Goal: Task Accomplishment & Management: Use online tool/utility

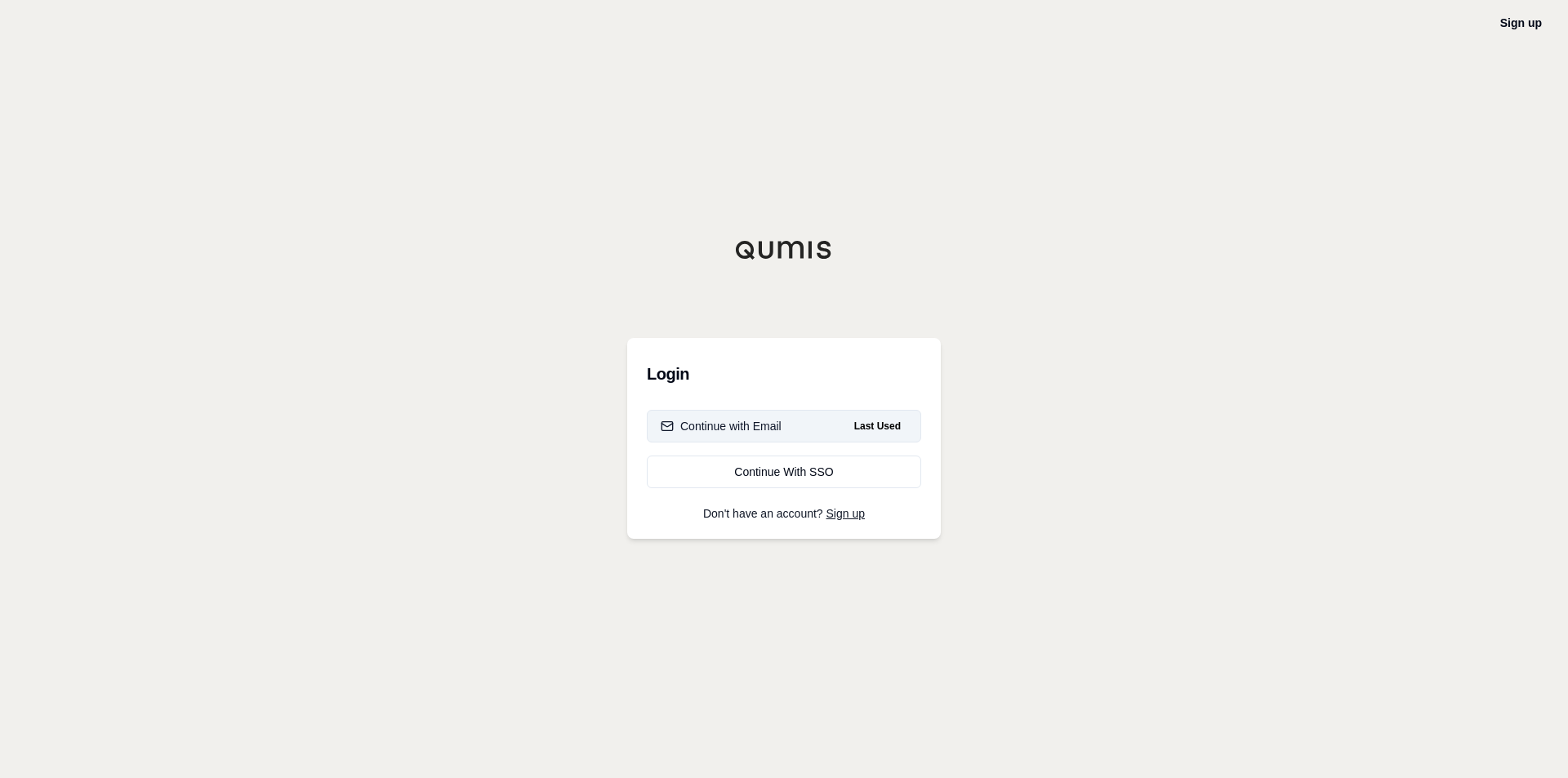
click at [721, 429] on div "Continue with Email" at bounding box center [721, 426] width 121 height 16
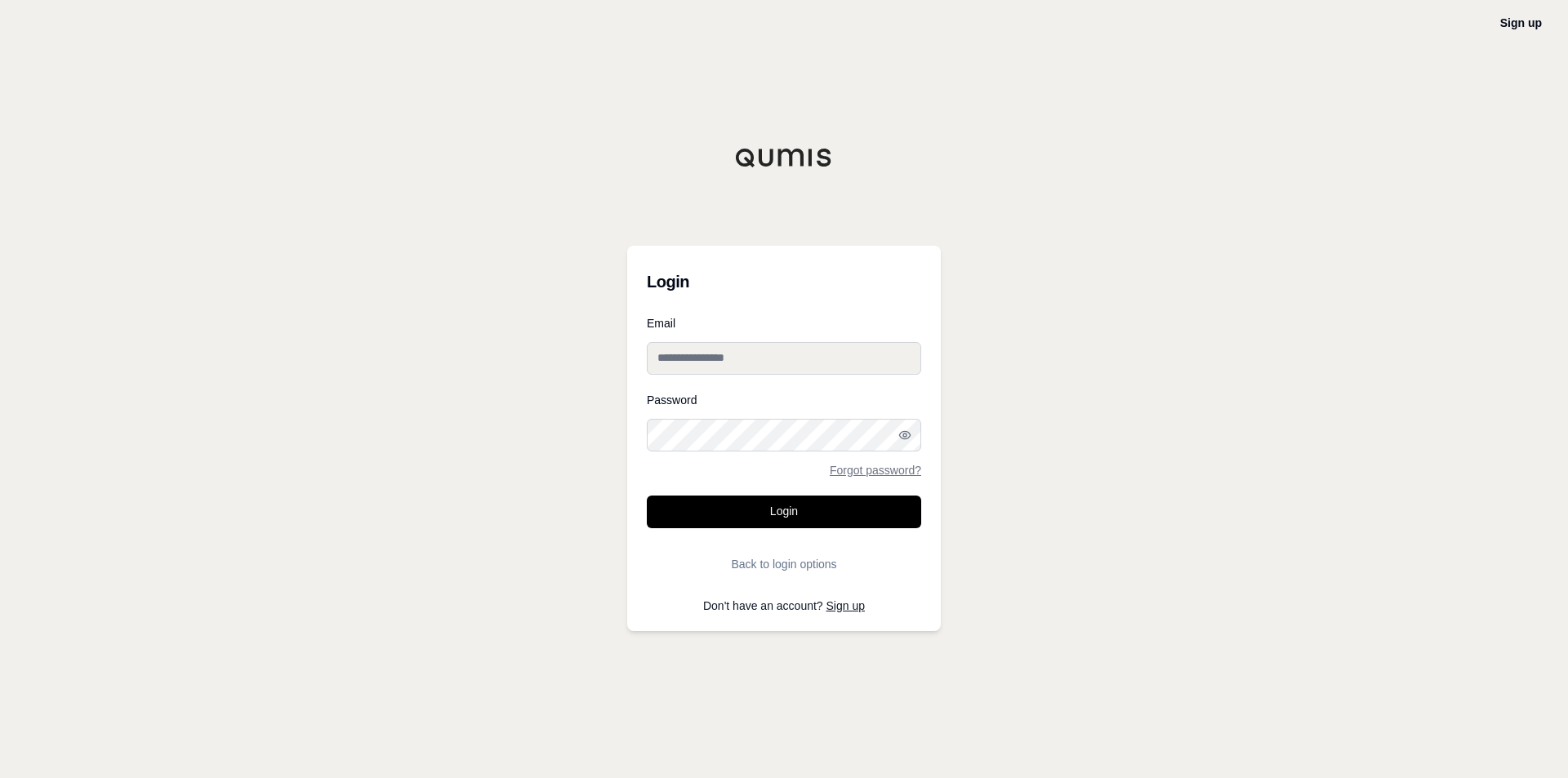
type input "**********"
click at [727, 352] on input "**********" at bounding box center [784, 359] width 274 height 33
click at [715, 497] on button "Login" at bounding box center [784, 512] width 274 height 33
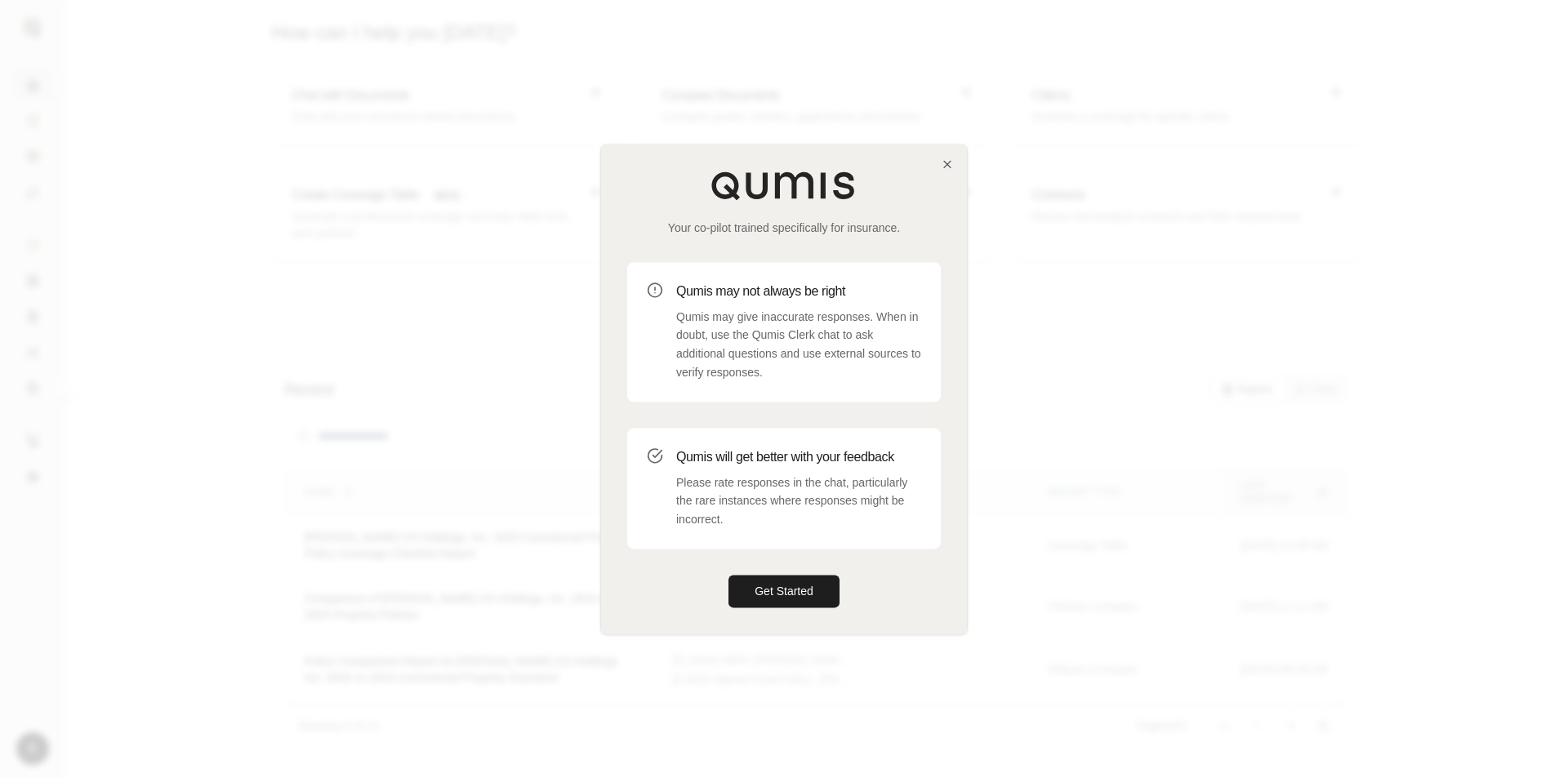
click at [741, 572] on div "Your co-pilot trained specifically for insurance. Qumis may not always be right…" at bounding box center [784, 389] width 366 height 489
click at [750, 584] on button "Get Started" at bounding box center [783, 591] width 111 height 33
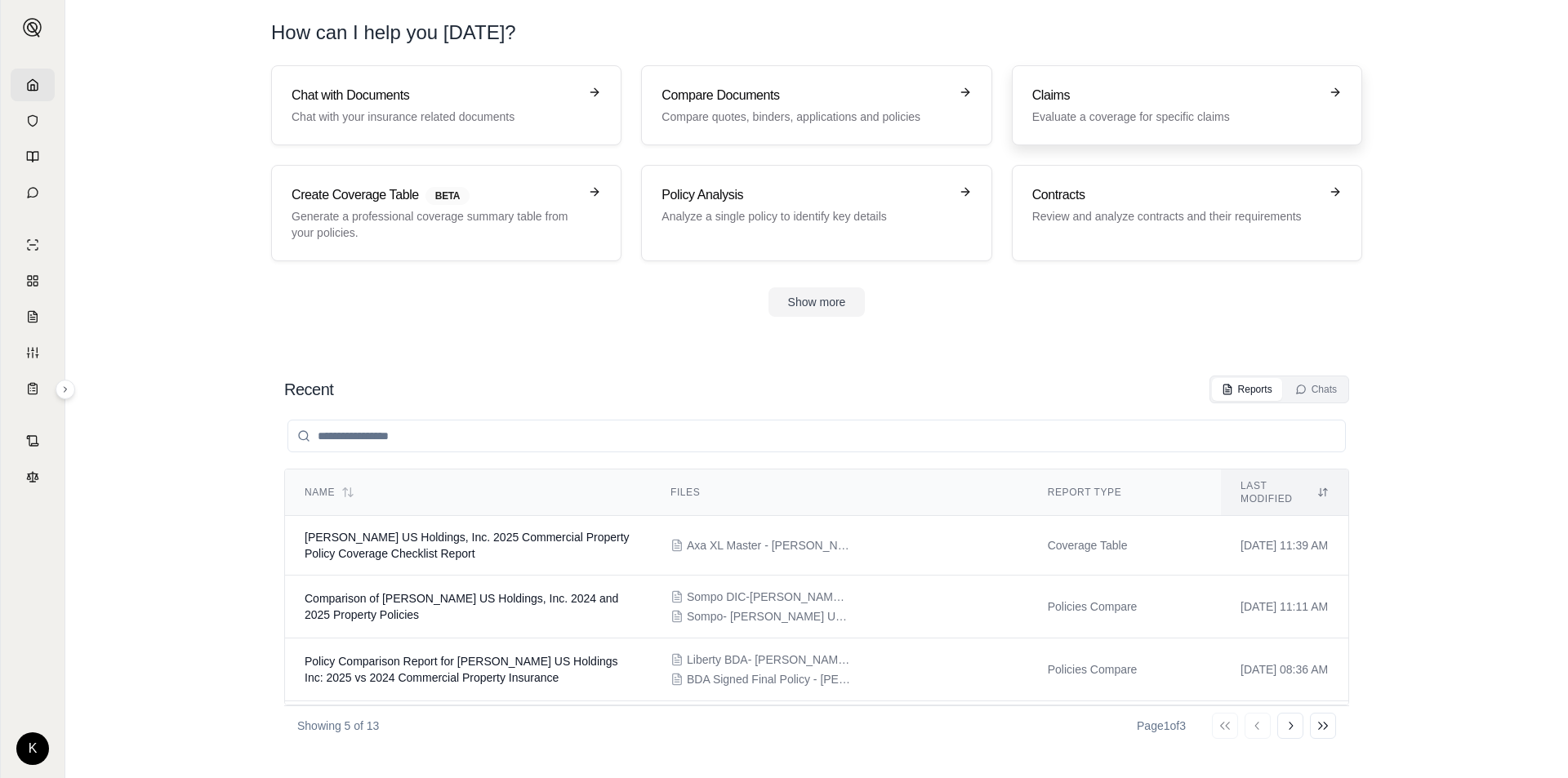
click at [1111, 104] on h3 "Claims" at bounding box center [1176, 95] width 286 height 20
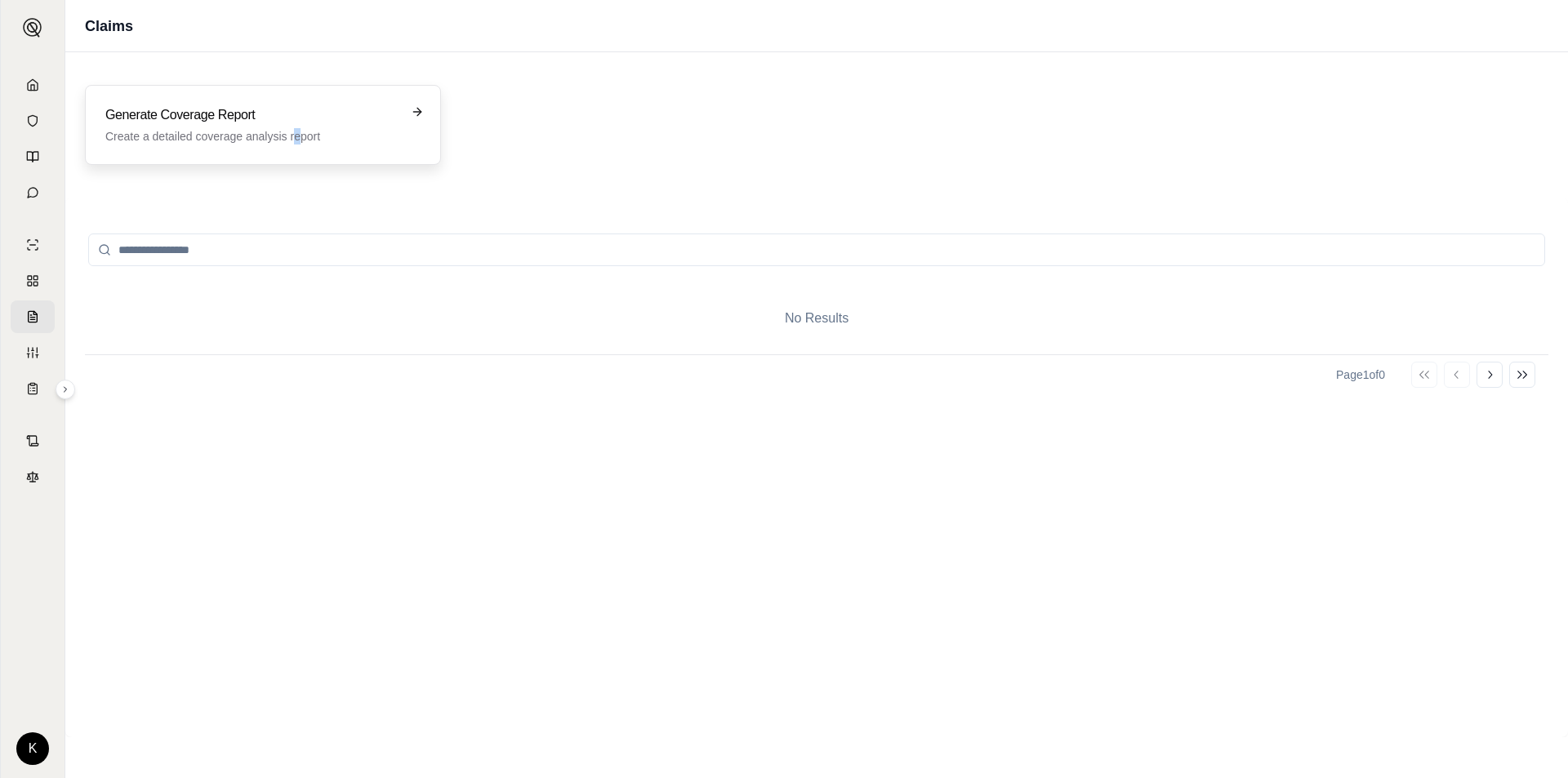
click at [299, 138] on p "Create a detailed coverage analysis report" at bounding box center [251, 136] width 292 height 16
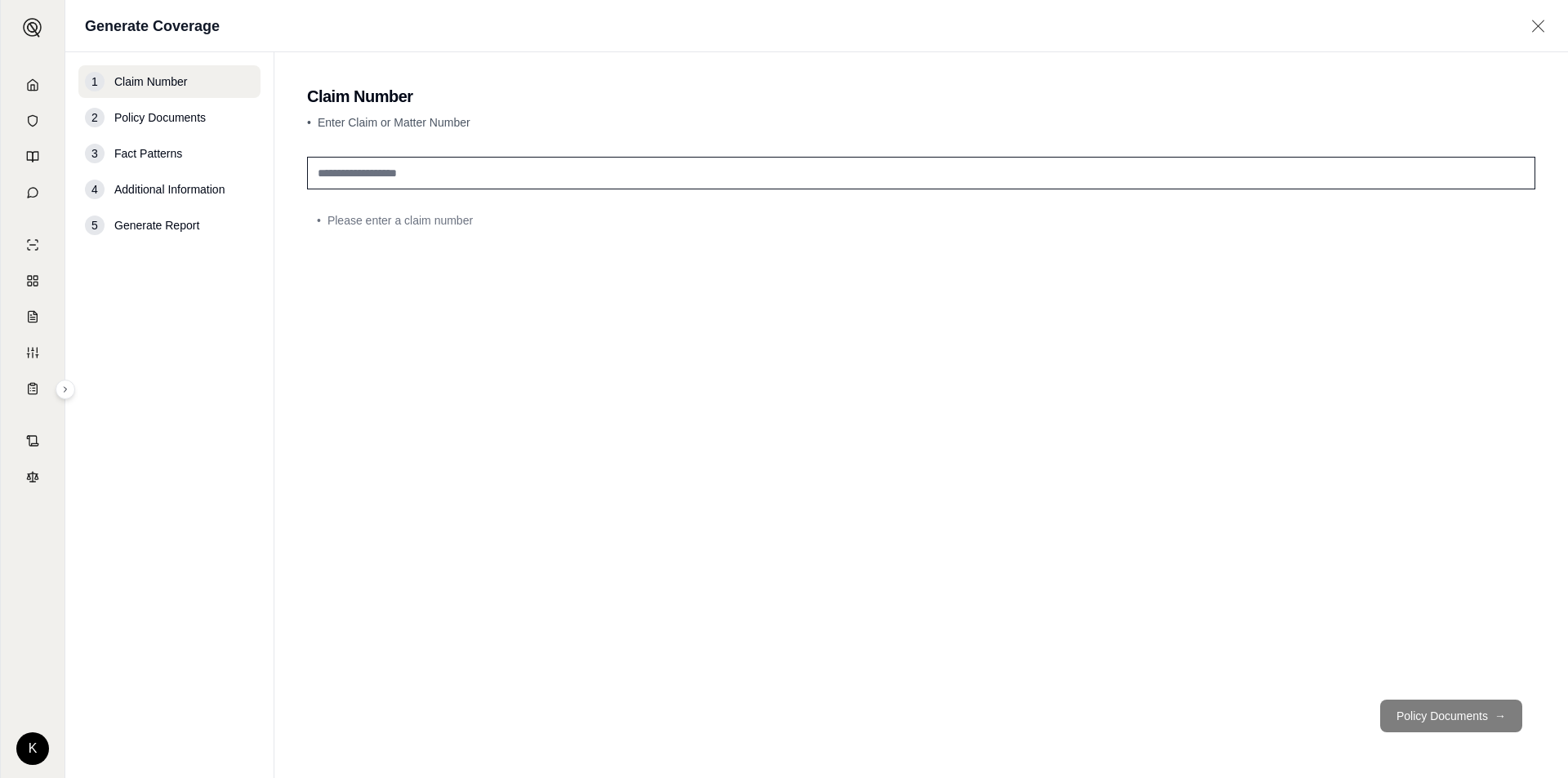
click at [182, 92] on div "1 Claim Number" at bounding box center [169, 81] width 182 height 33
click at [189, 65] on div "1 Claim Number" at bounding box center [169, 81] width 182 height 33
click at [155, 120] on span "Policy Documents" at bounding box center [160, 118] width 92 height 16
click at [363, 167] on input "text" at bounding box center [921, 173] width 1228 height 33
type input "**********"
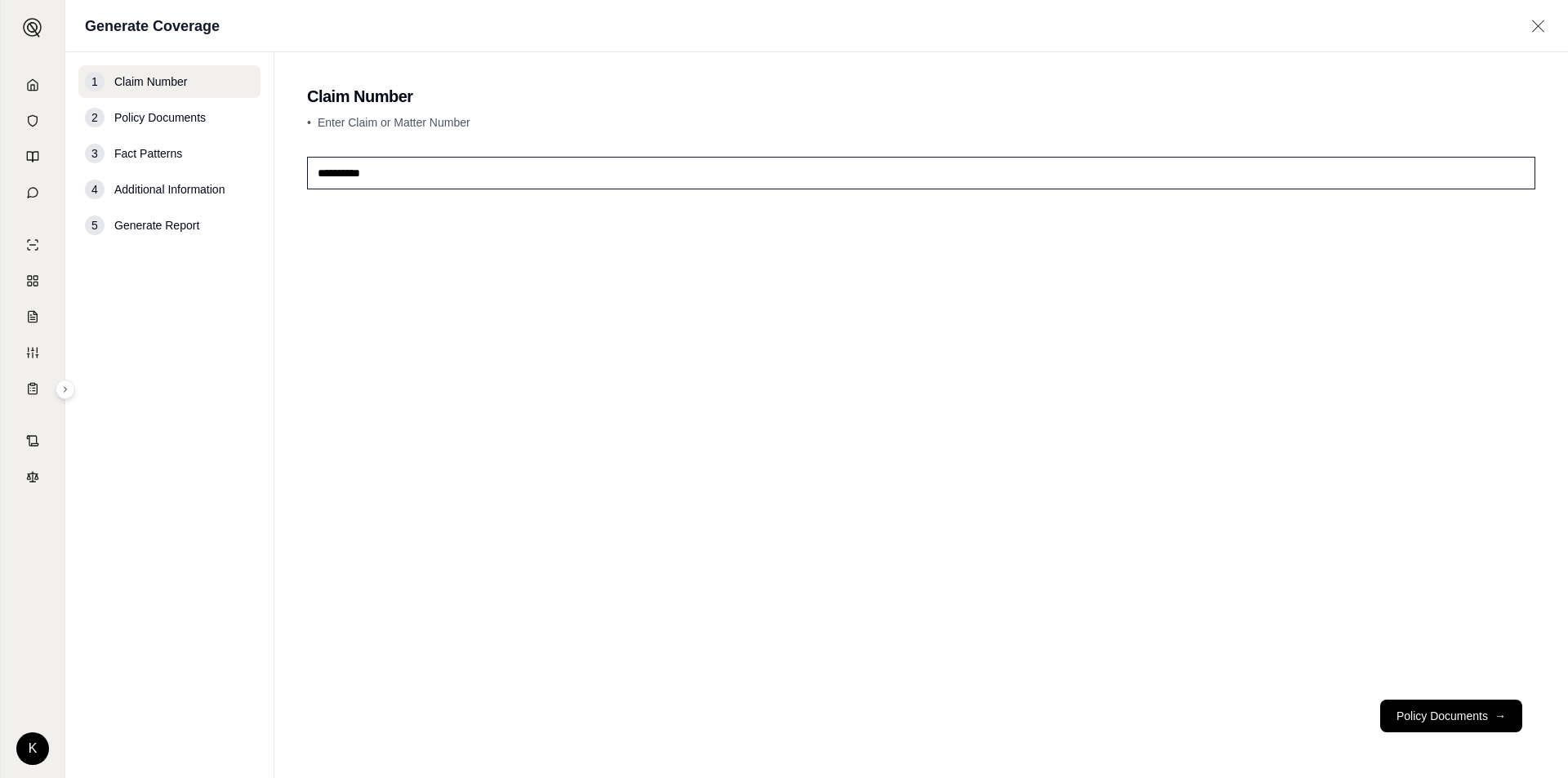
click at [214, 115] on div "2 Policy Documents" at bounding box center [169, 118] width 182 height 33
click at [1402, 709] on button "Policy Documents →" at bounding box center [1451, 716] width 142 height 33
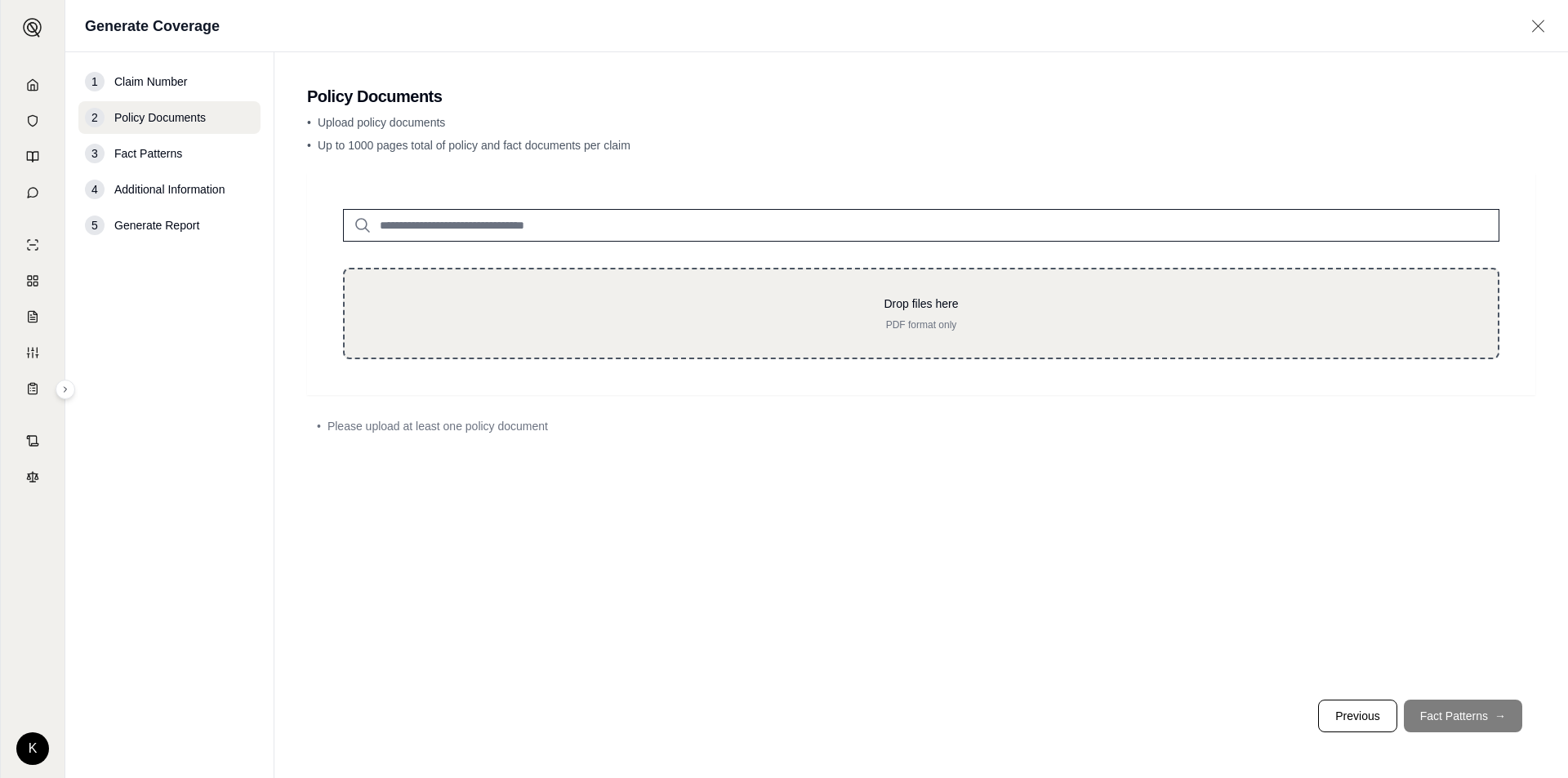
click at [885, 343] on div "Drop files here PDF format only" at bounding box center [921, 313] width 1156 height 92
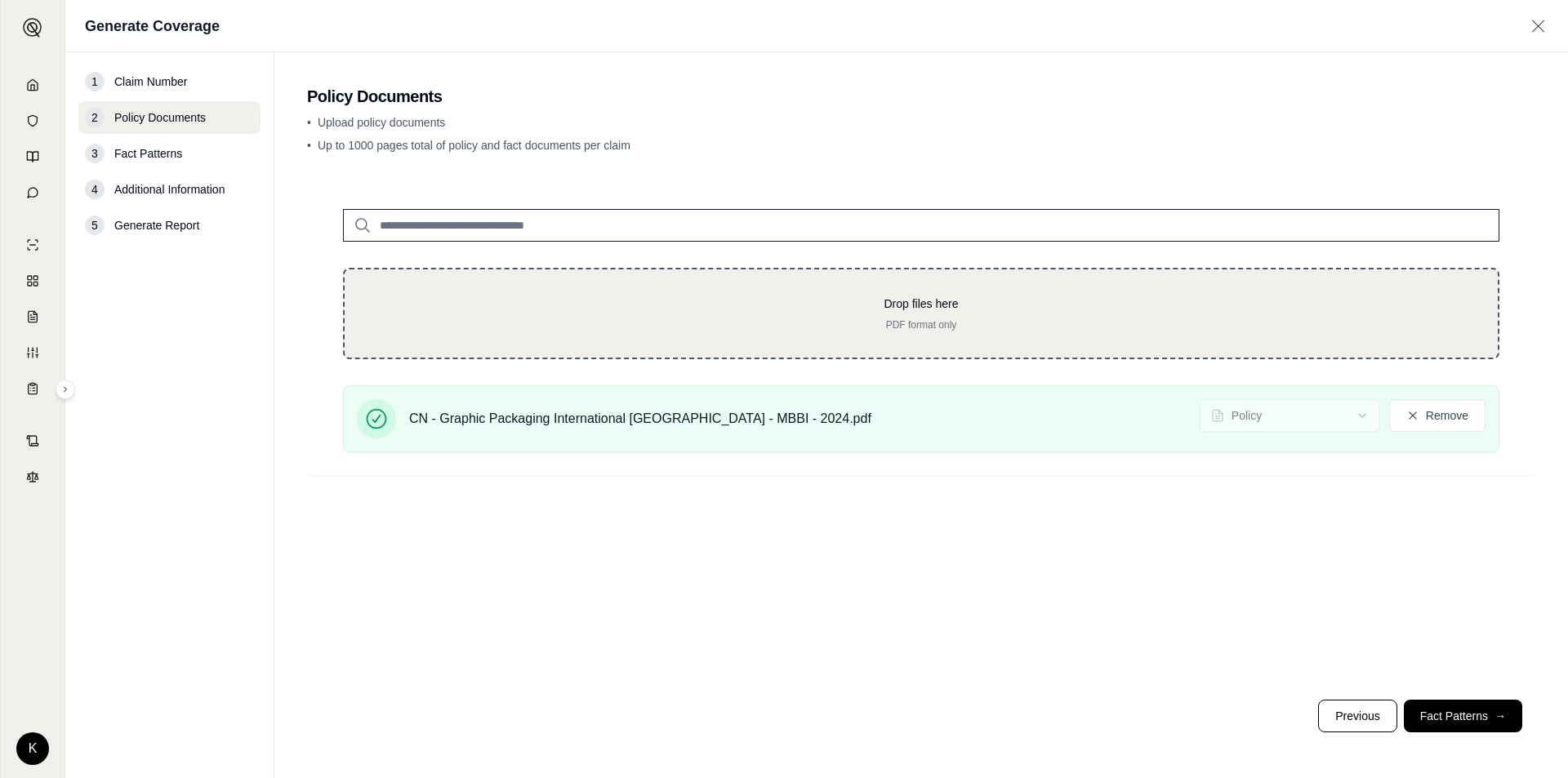
type input "**********"
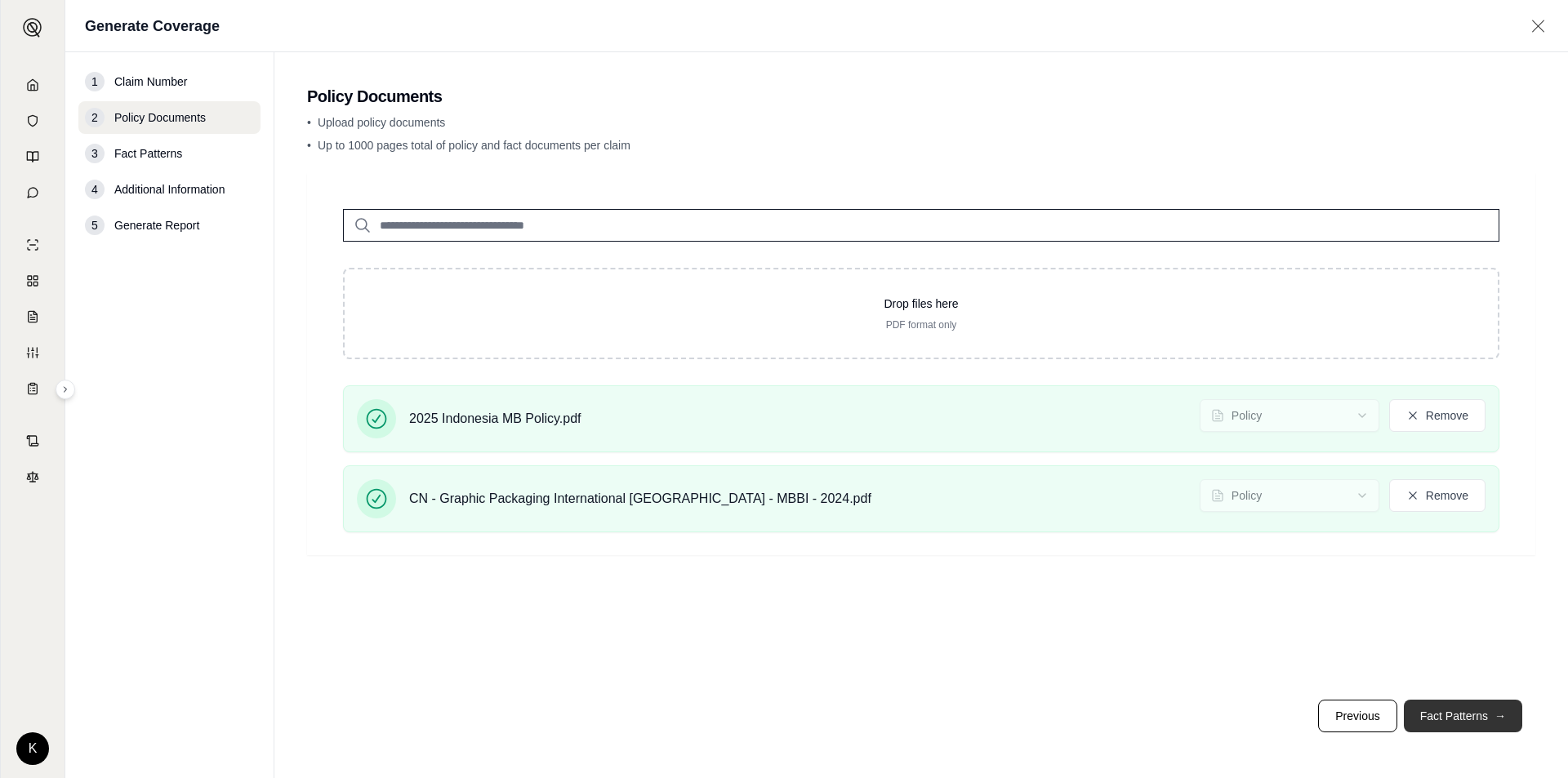
click at [1437, 708] on button "Fact Patterns →" at bounding box center [1463, 716] width 118 height 33
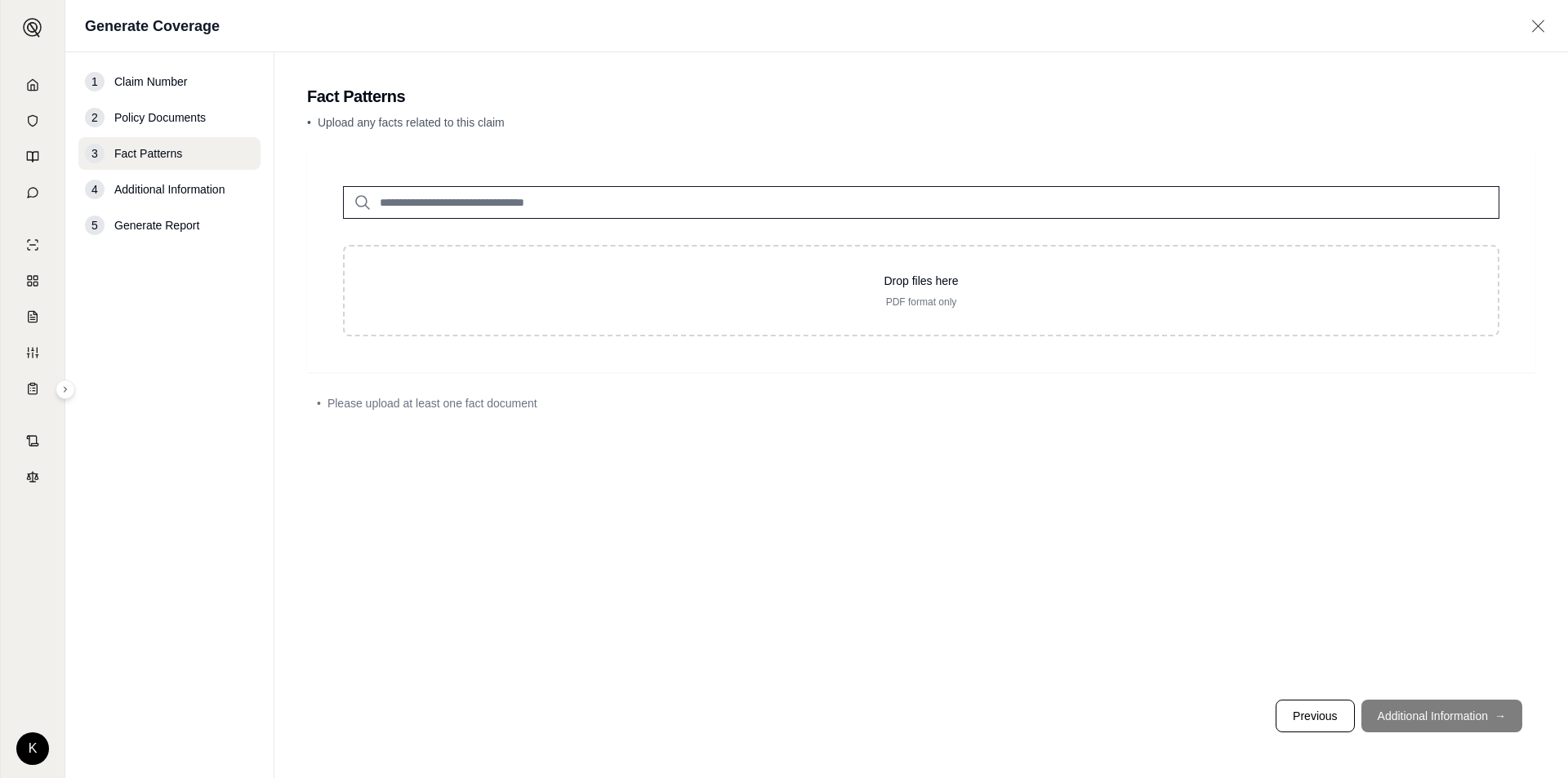
click at [1448, 703] on footer "Previous Additional Information →" at bounding box center [921, 716] width 1228 height 59
click at [1446, 708] on footer "Previous Additional Information →" at bounding box center [921, 716] width 1228 height 59
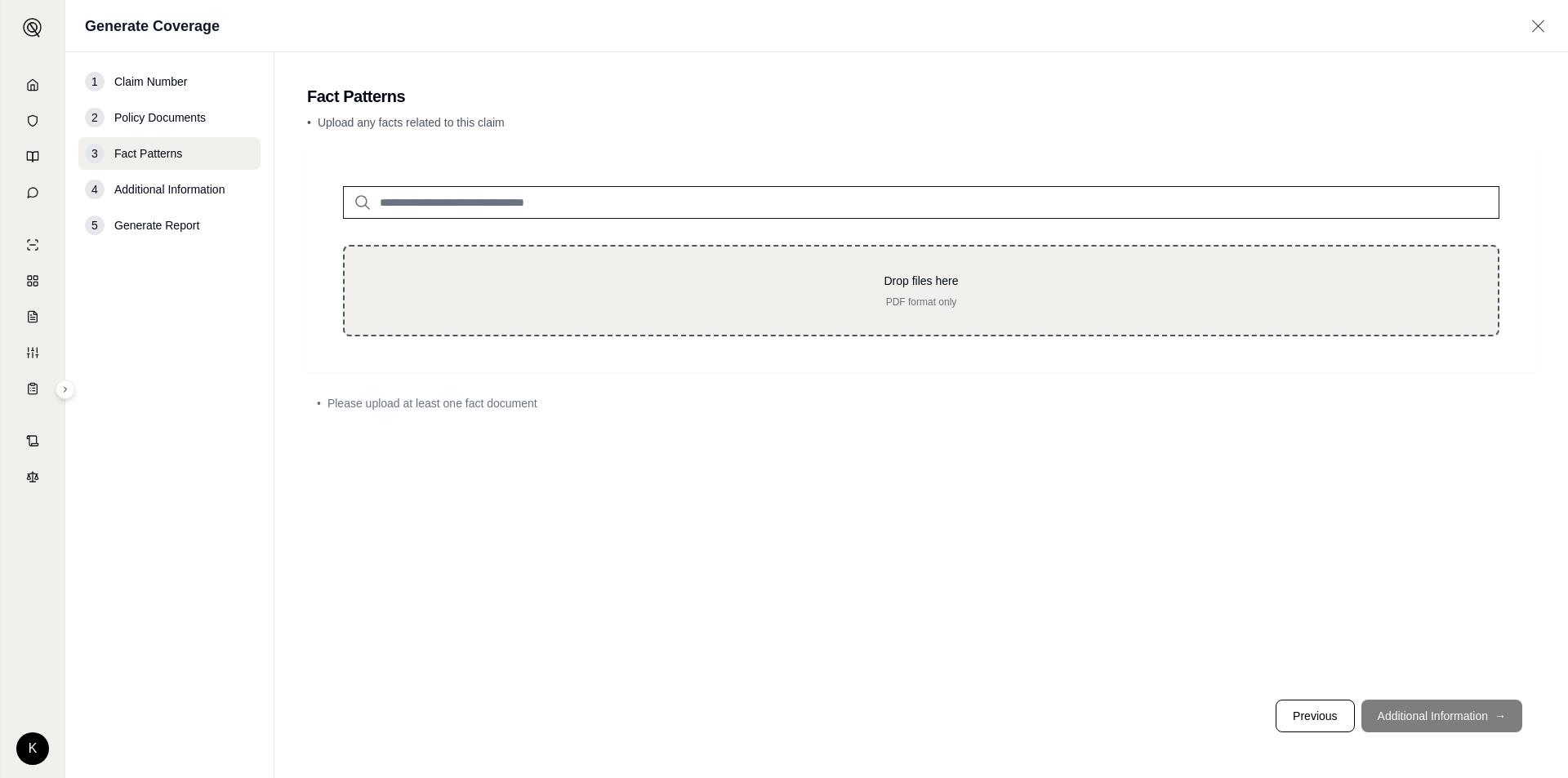
click at [594, 281] on p "Drop files here" at bounding box center [921, 280] width 1101 height 16
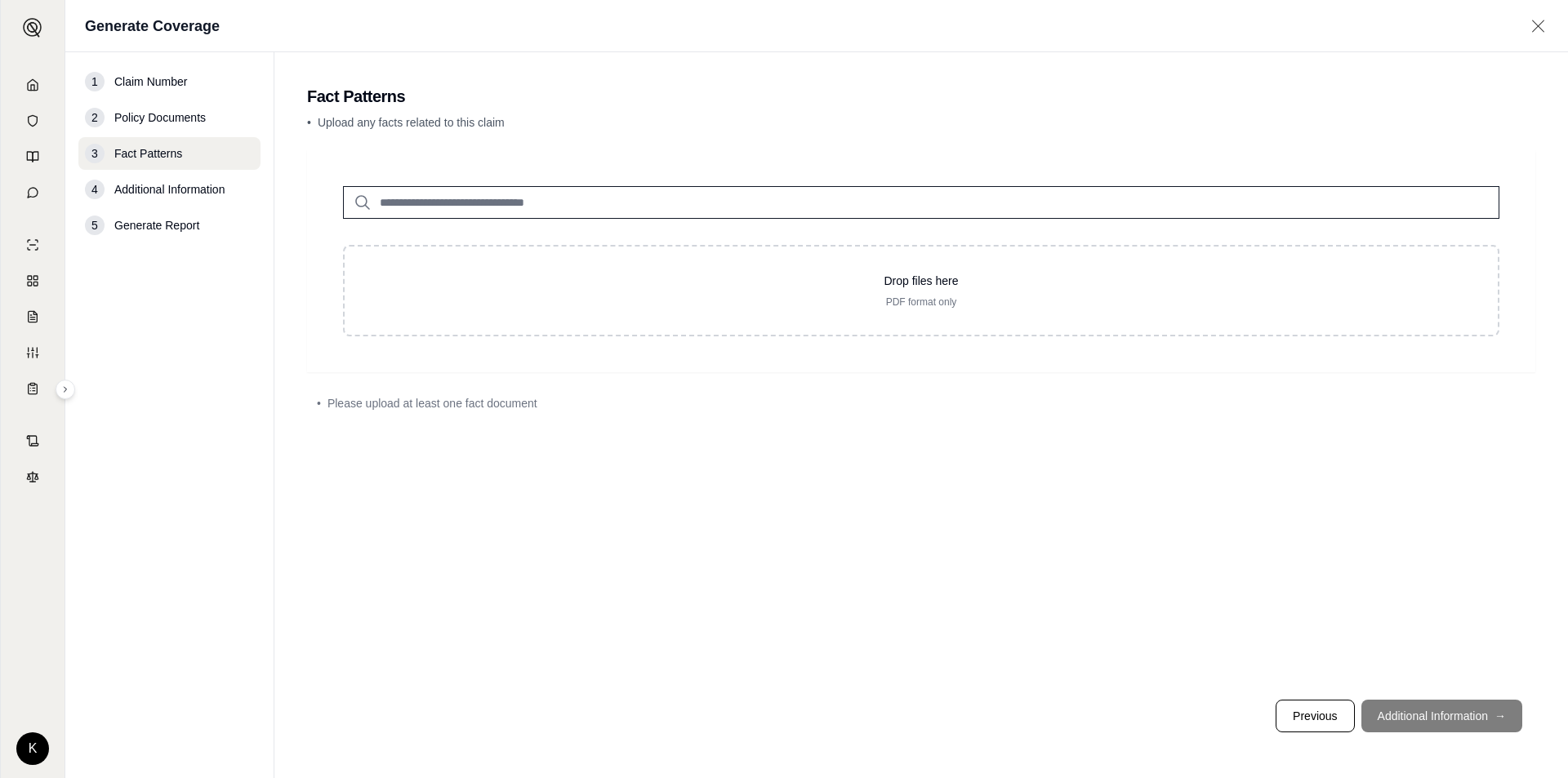
click at [635, 186] on input "search" at bounding box center [921, 202] width 1156 height 33
click at [529, 206] on input "search" at bounding box center [921, 202] width 1156 height 33
click at [1417, 717] on footer "Previous Additional Information →" at bounding box center [921, 716] width 1228 height 59
click at [144, 185] on span "Additional Information" at bounding box center [169, 189] width 111 height 16
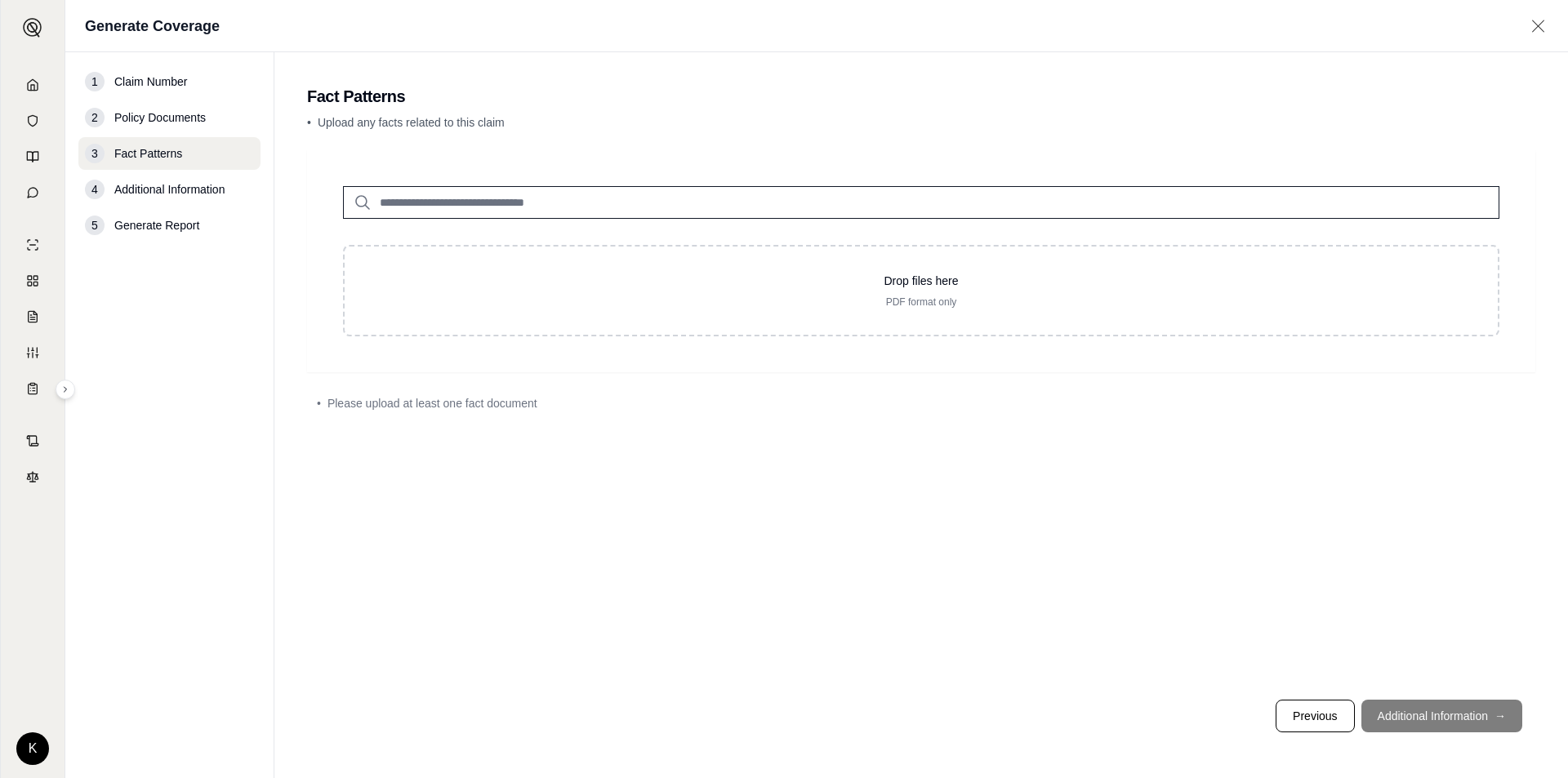
click at [153, 220] on span "Generate Report" at bounding box center [156, 225] width 85 height 16
click at [1402, 708] on footer "Previous Additional Information →" at bounding box center [921, 716] width 1228 height 59
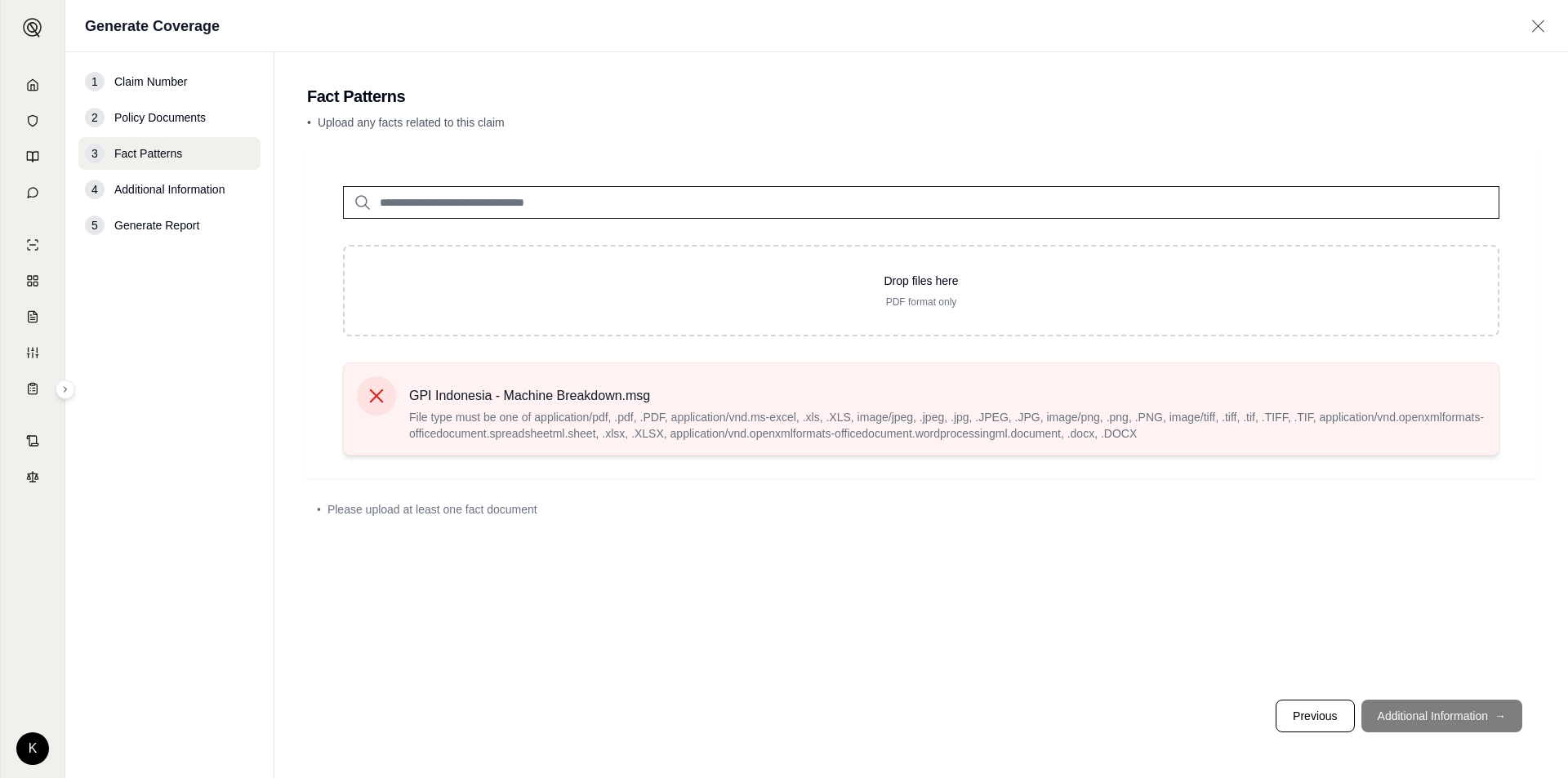
click at [365, 395] on div at bounding box center [377, 396] width 39 height 39
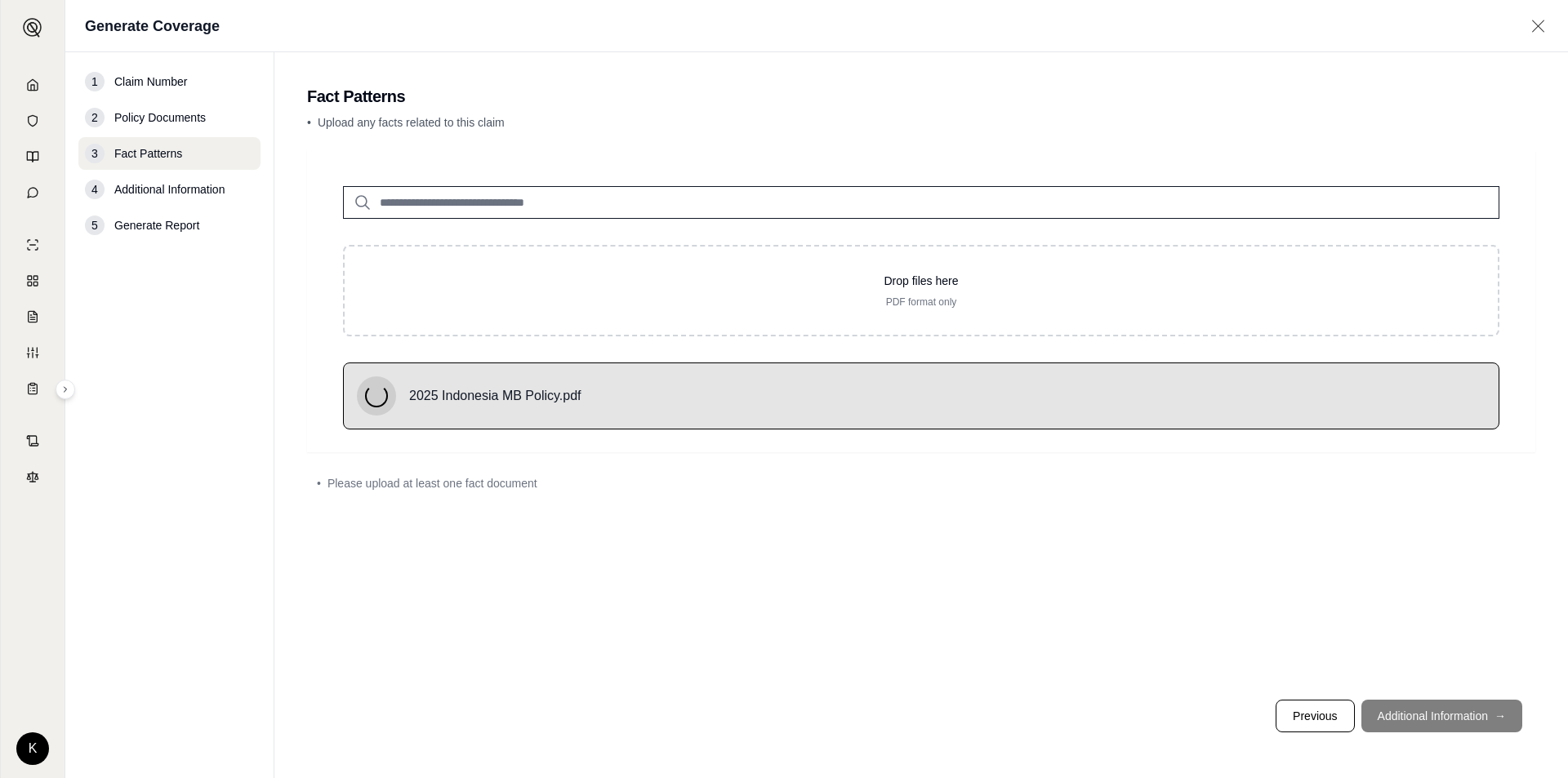
click at [1472, 700] on footer "Previous Additional Information →" at bounding box center [921, 716] width 1228 height 59
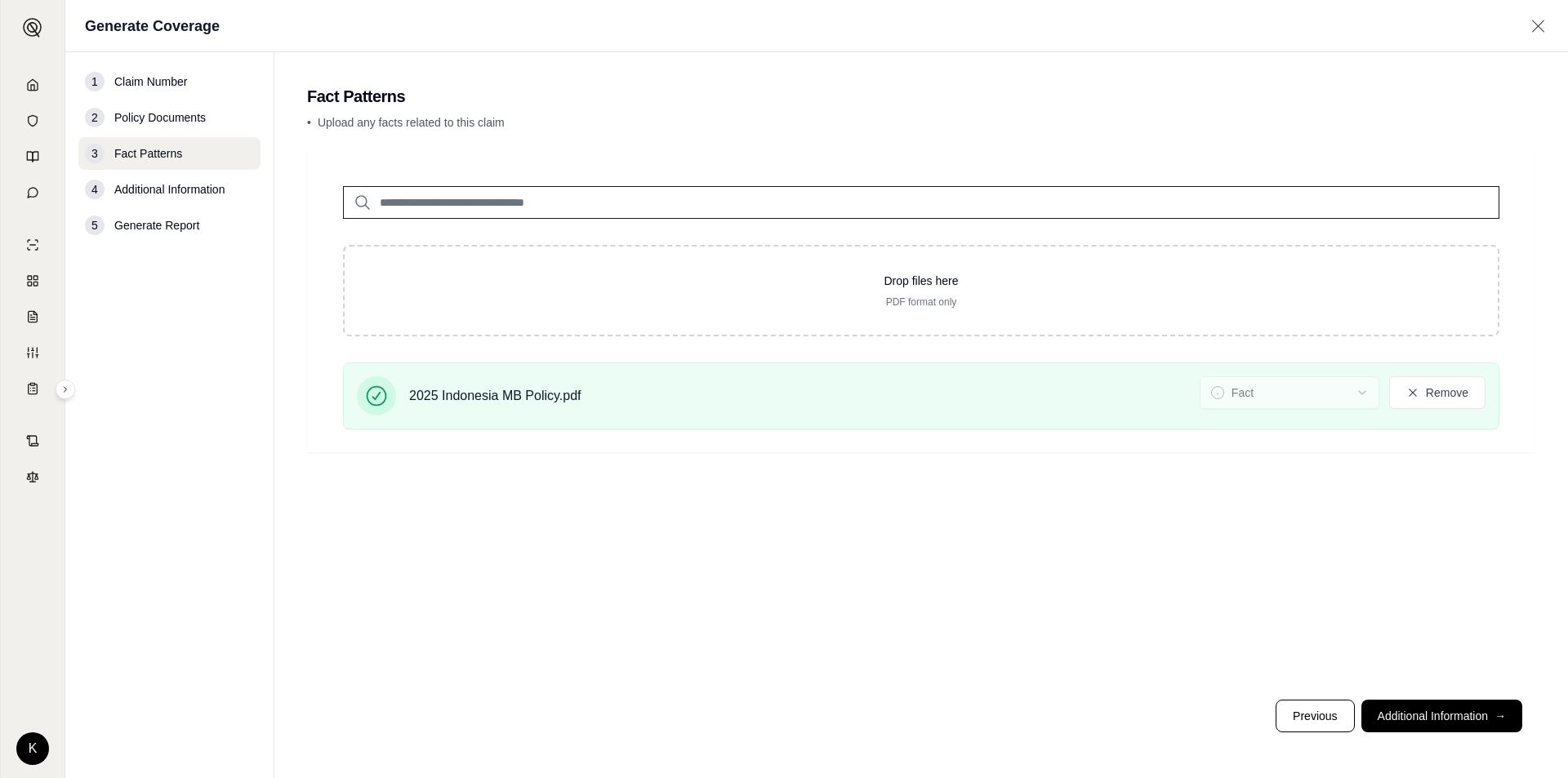
click at [207, 200] on div "4 Additional Information" at bounding box center [169, 190] width 182 height 33
click at [198, 188] on span "Additional Information" at bounding box center [169, 189] width 111 height 16
click at [1450, 715] on button "Additional Information →" at bounding box center [1442, 716] width 161 height 33
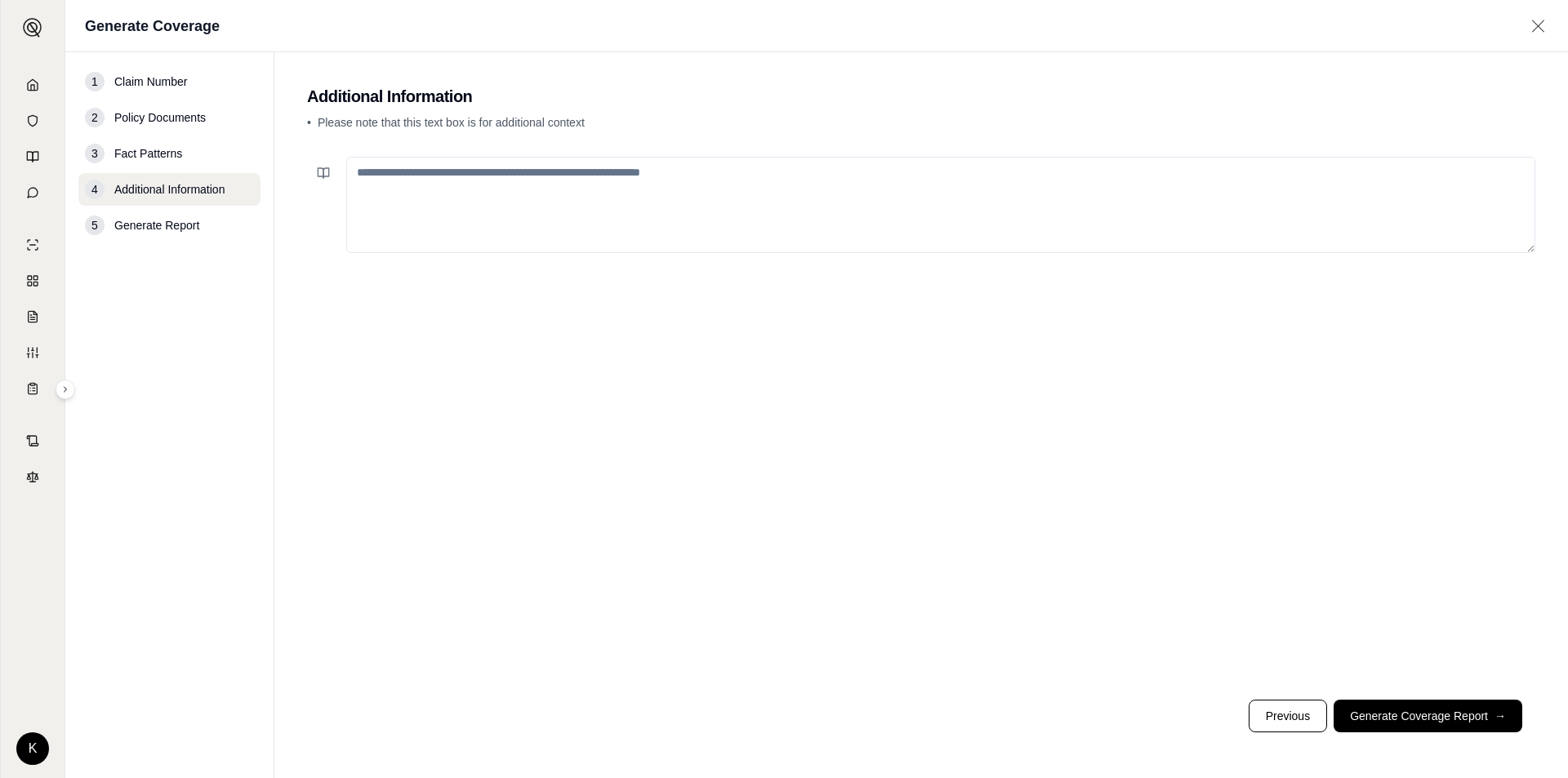
click at [438, 167] on textarea at bounding box center [941, 205] width 1189 height 96
click at [490, 188] on textarea at bounding box center [941, 205] width 1189 height 96
paste textarea "**********"
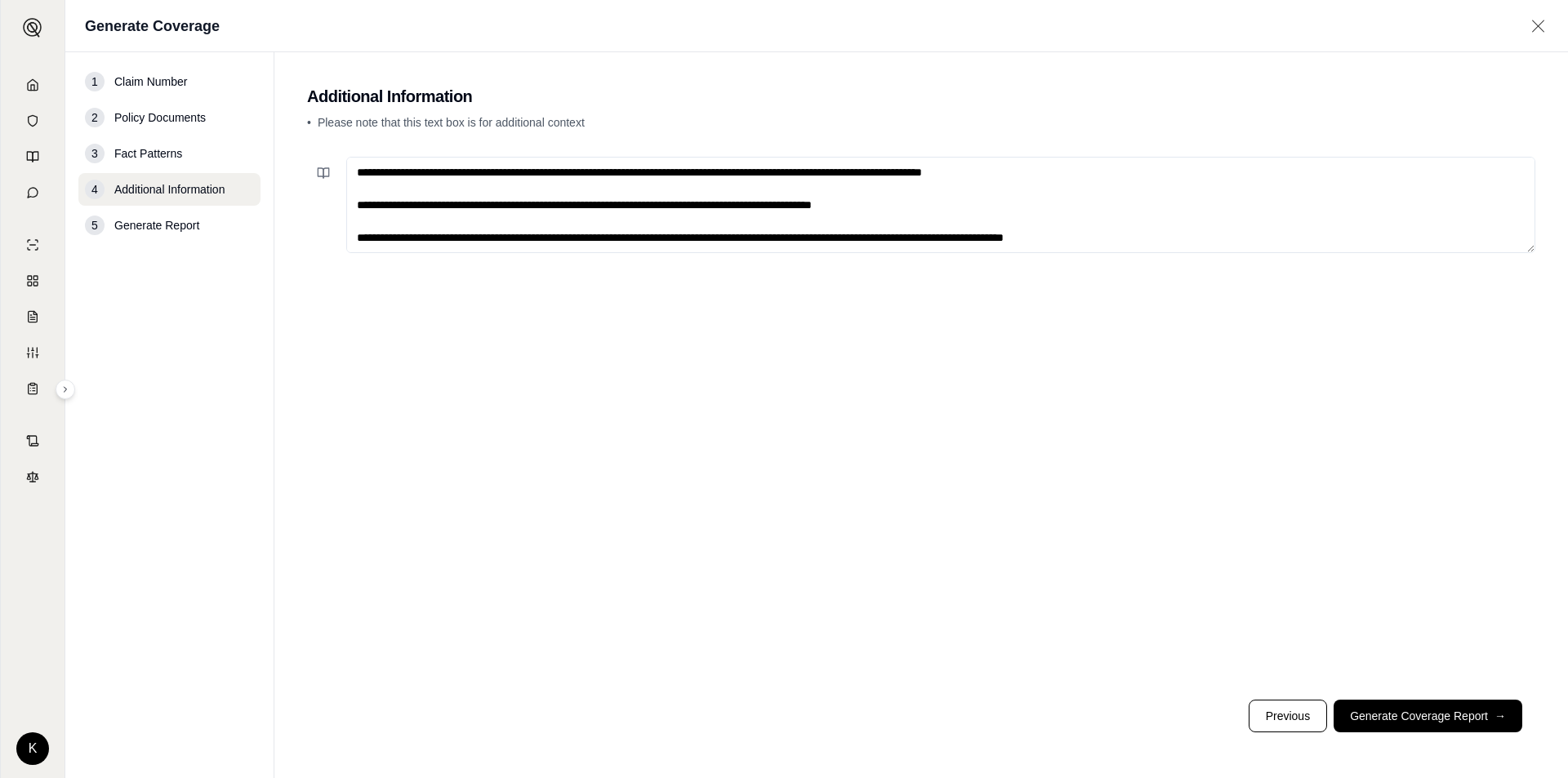
scroll to position [41, 0]
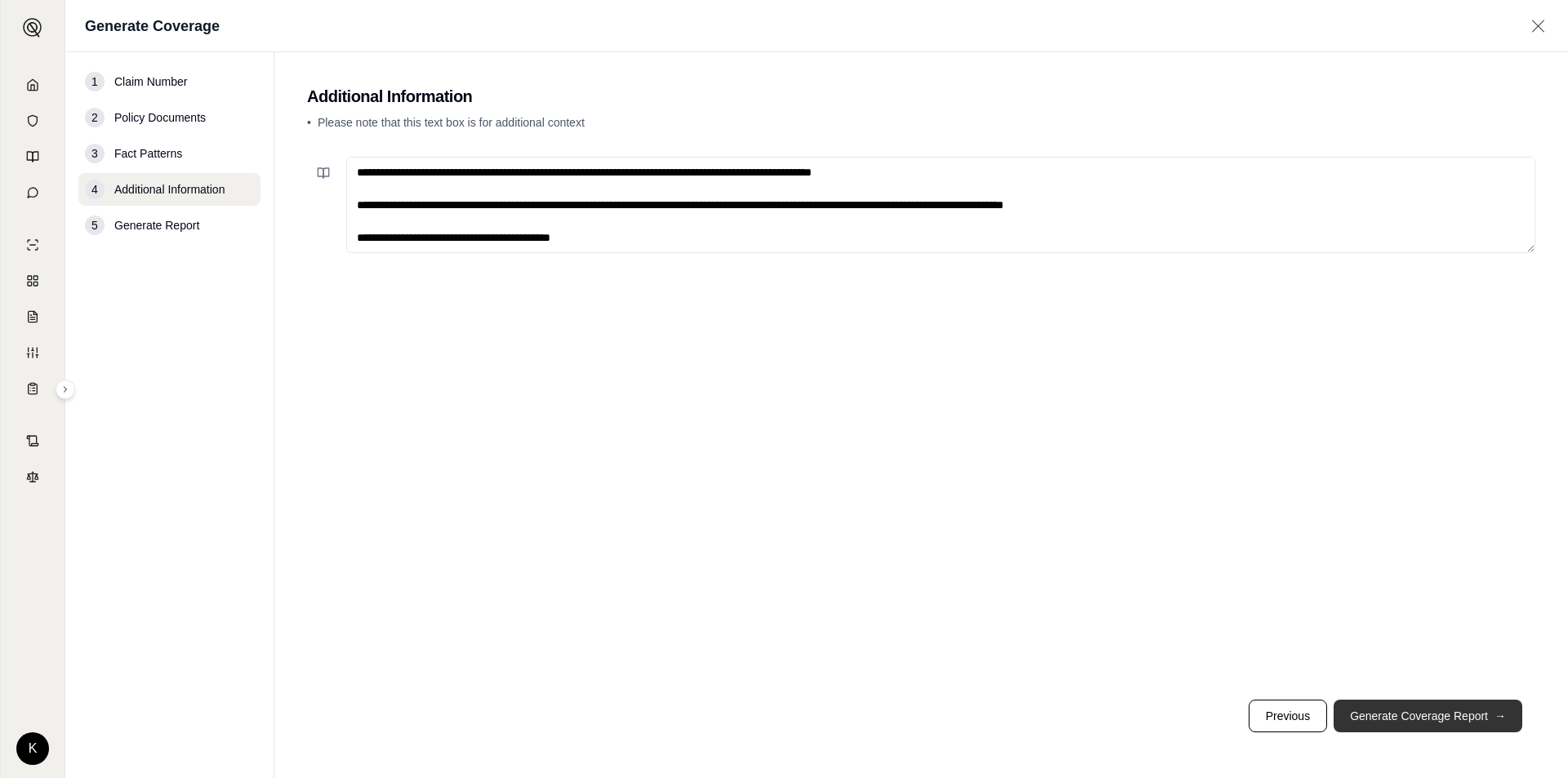
type textarea "**********"
click at [1363, 701] on button "Generate Coverage Report →" at bounding box center [1428, 716] width 189 height 33
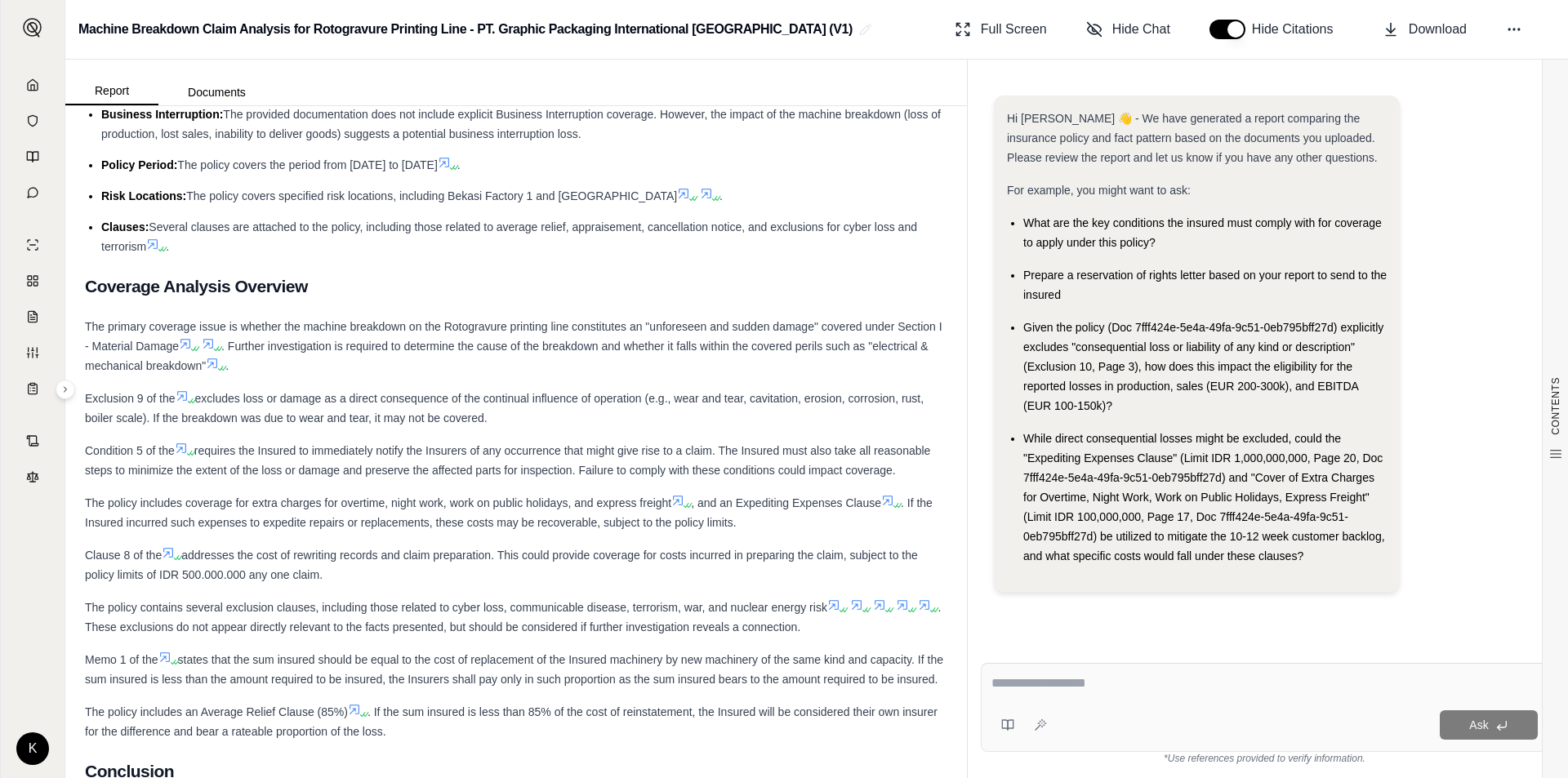
scroll to position [980, 0]
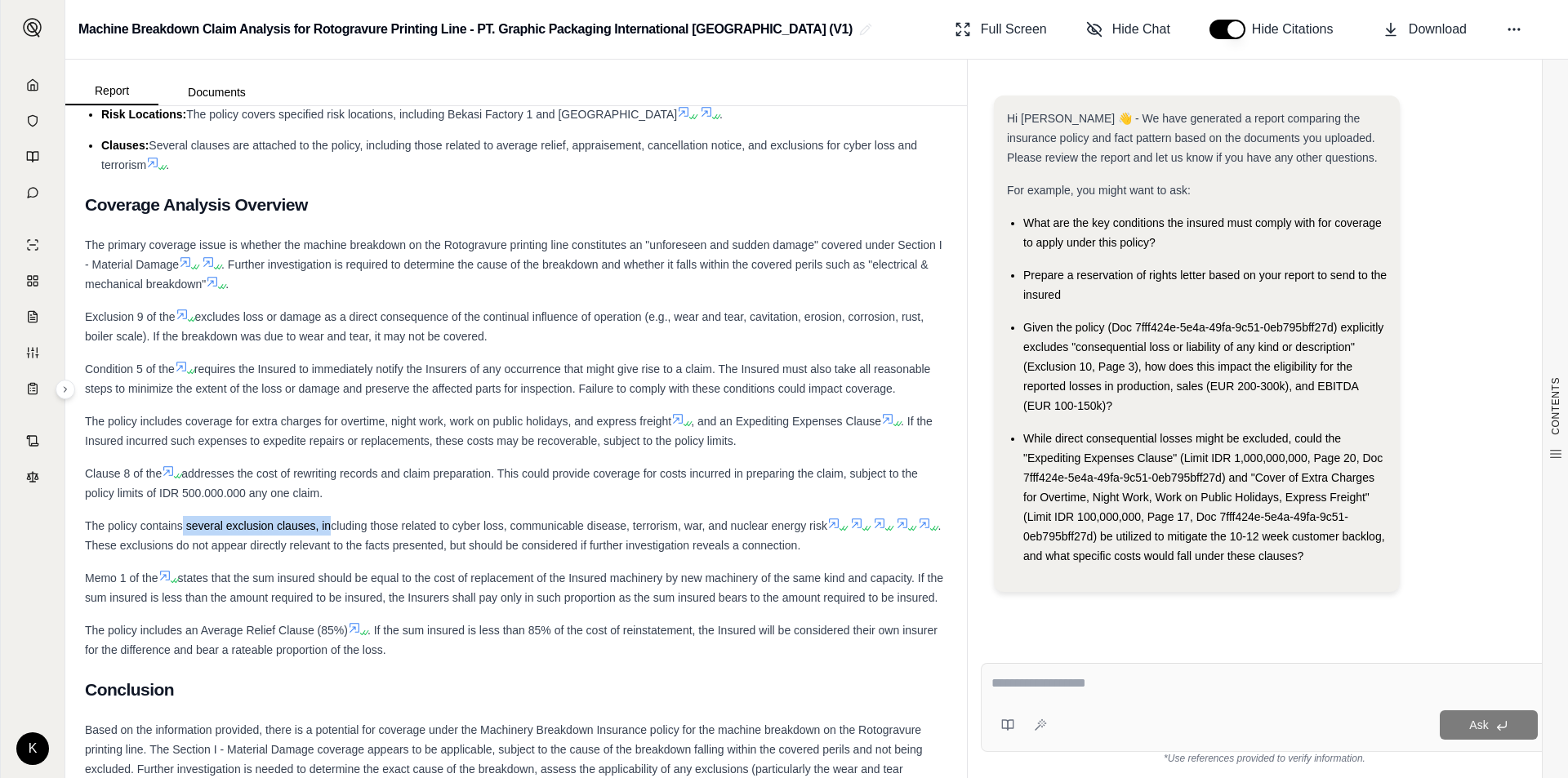
drag, startPoint x: 182, startPoint y: 543, endPoint x: 329, endPoint y: 550, distance: 147.2
click at [329, 533] on span "The policy contains several exclusion clauses, including those related to cyber…" at bounding box center [456, 526] width 743 height 13
click at [483, 533] on span "The policy contains several exclusion clauses, including those related to cyber…" at bounding box center [456, 526] width 743 height 13
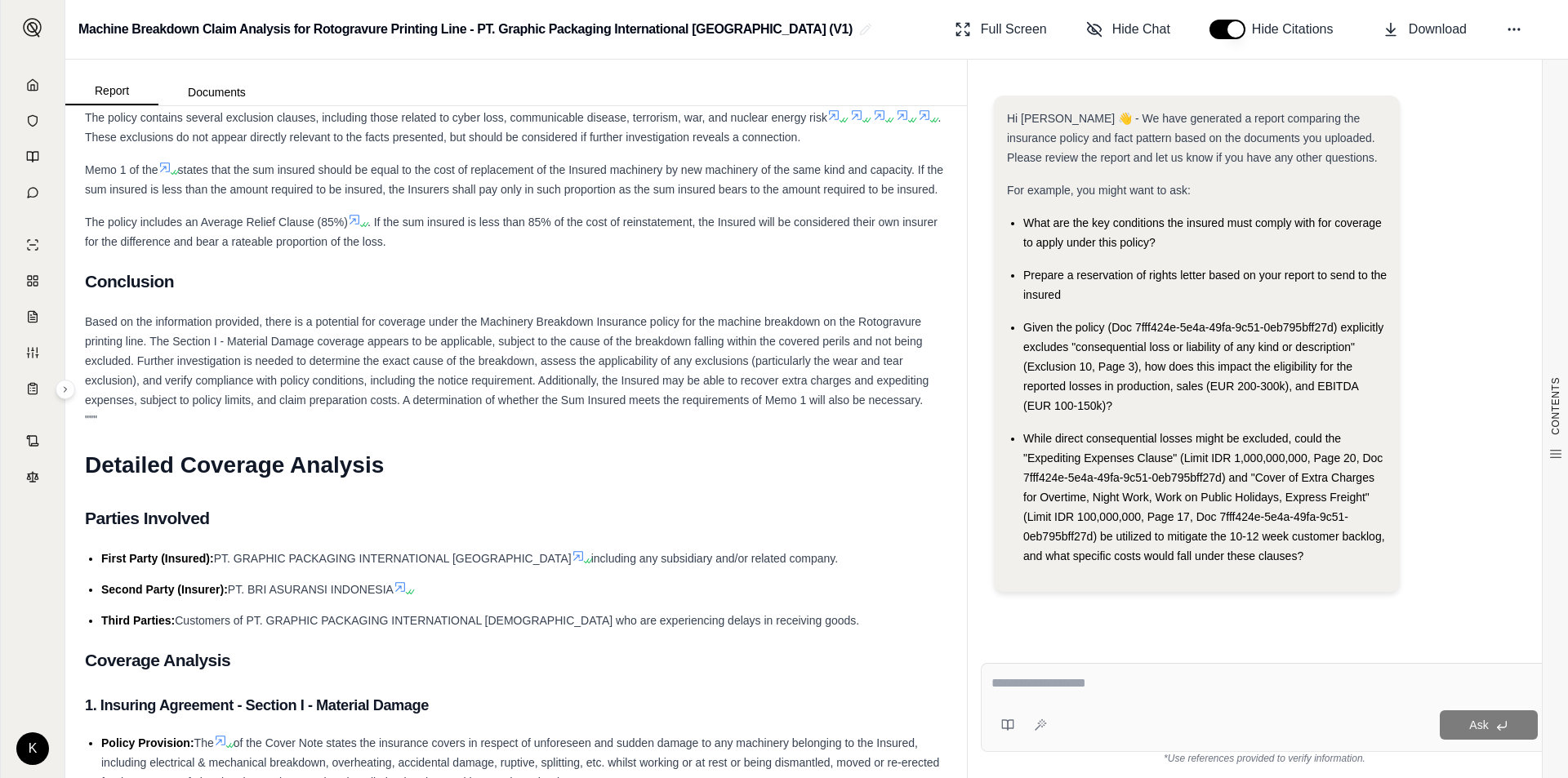
scroll to position [1470, 0]
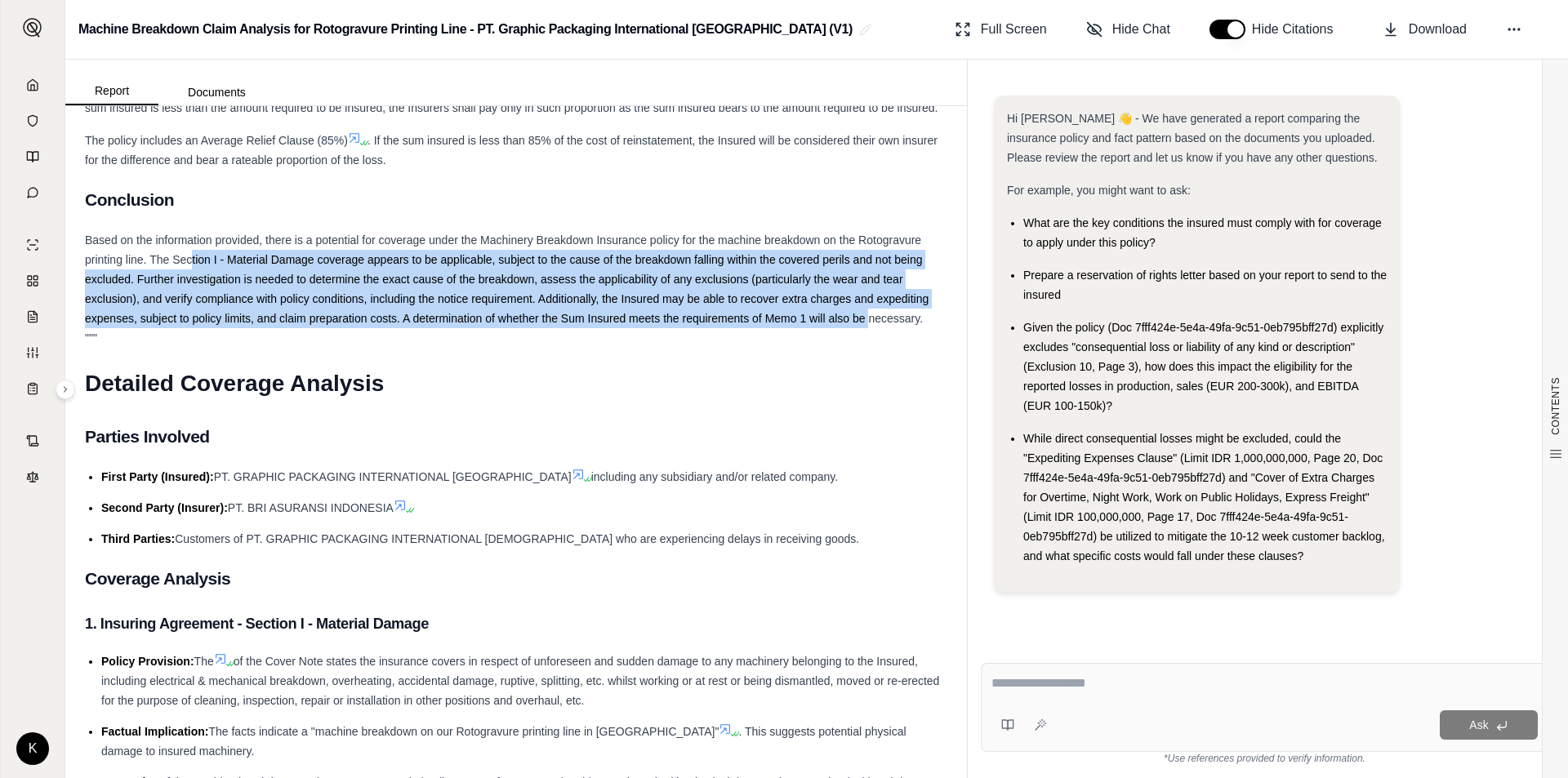
drag, startPoint x: 192, startPoint y: 292, endPoint x: 870, endPoint y: 365, distance: 681.9
click at [870, 348] on div "Based on the information provided, there is a potential for coverage under the …" at bounding box center [516, 289] width 863 height 118
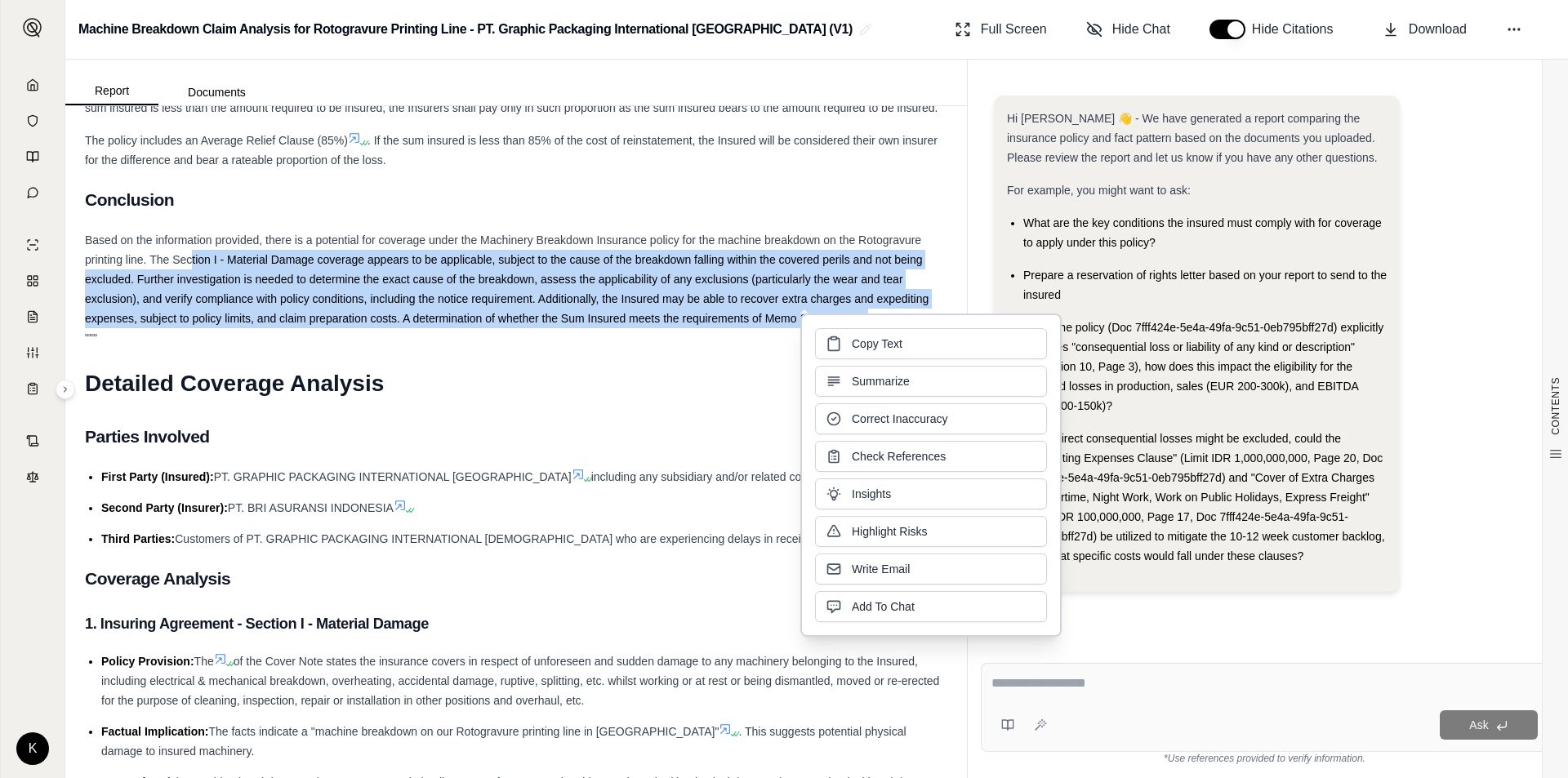
click at [407, 325] on span "Based on the information provided, there is a potential for coverage under the …" at bounding box center [507, 279] width 844 height 92
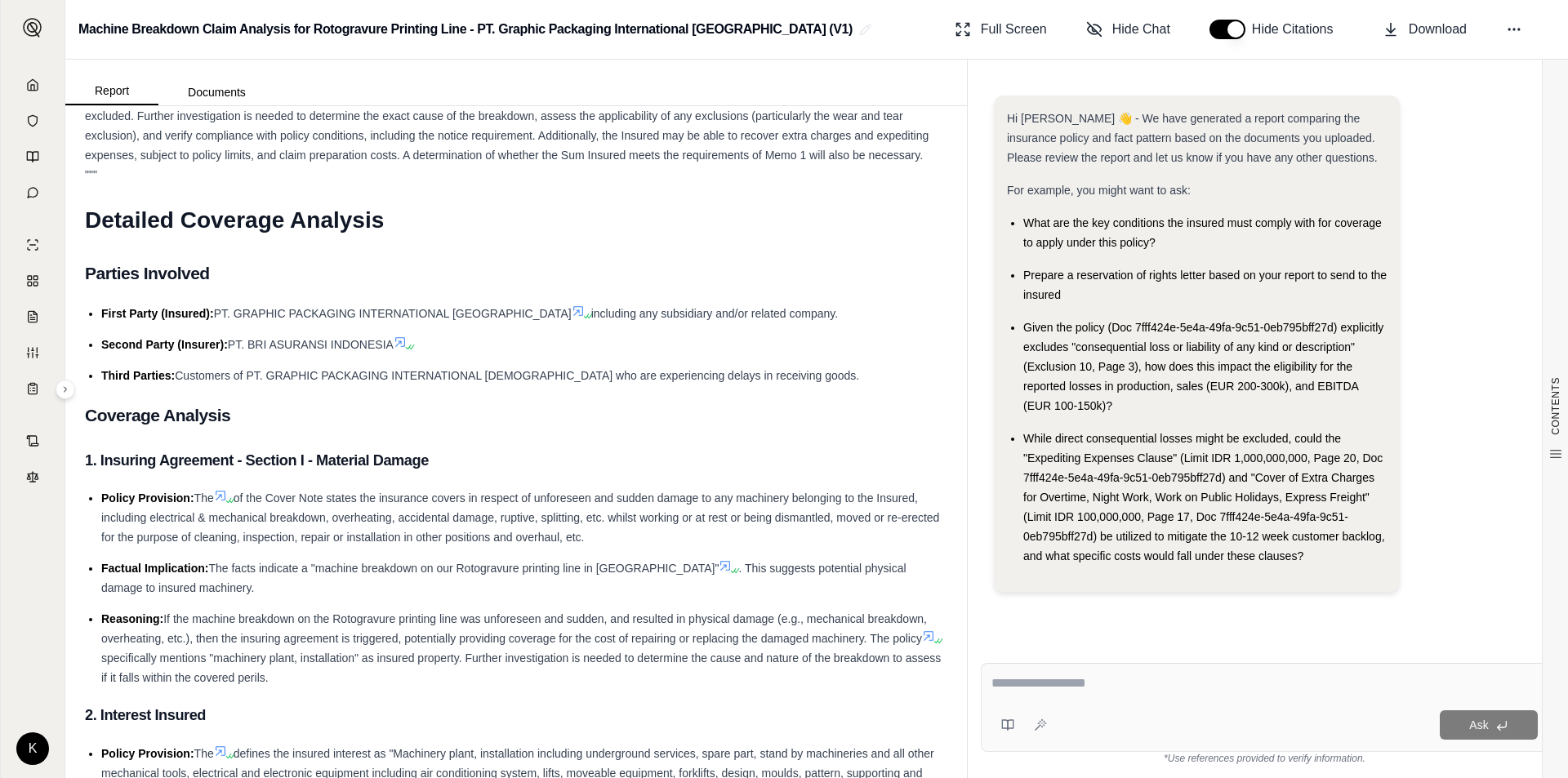
scroll to position [1307, 0]
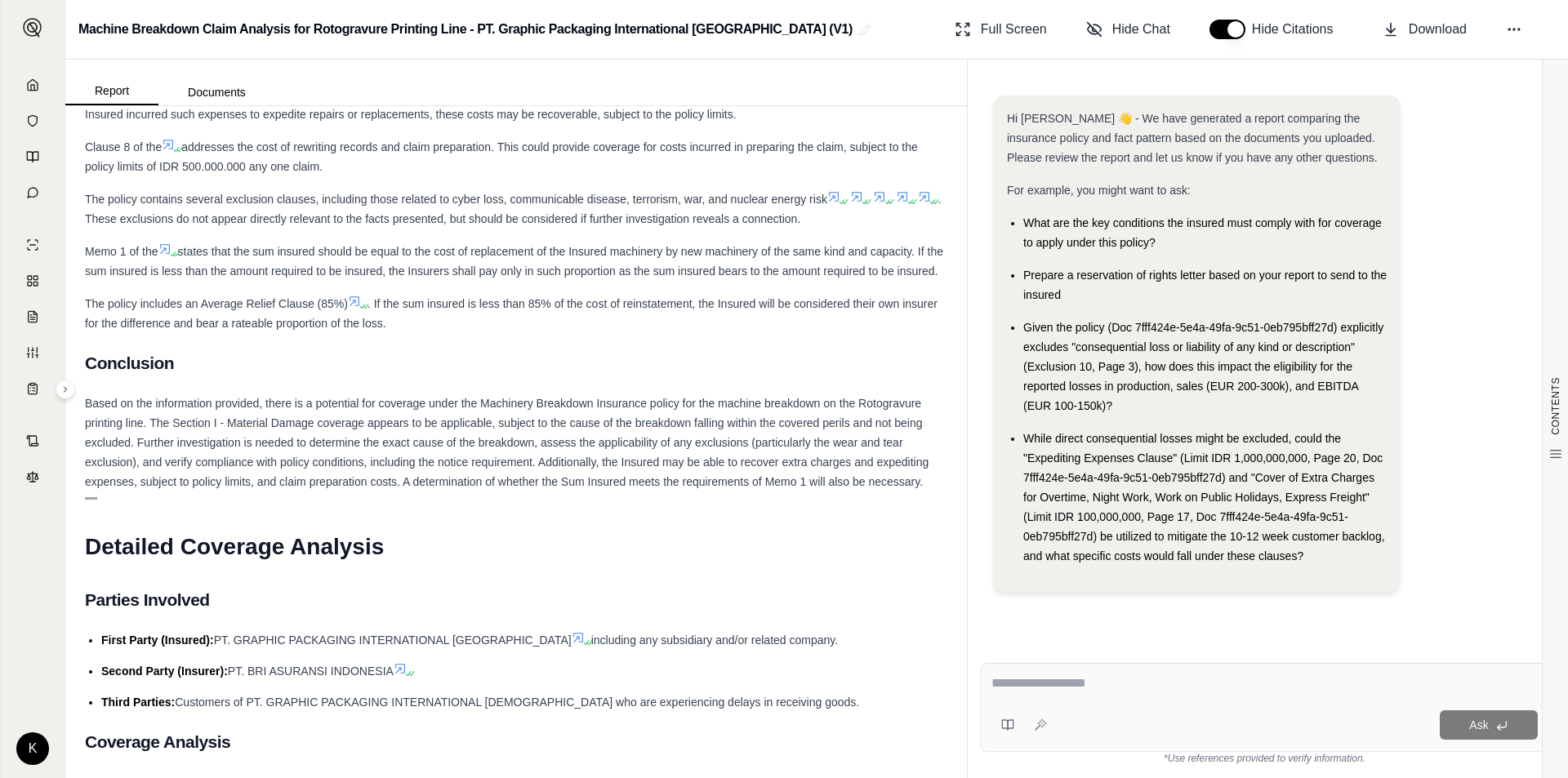
click at [782, 488] on span "Based on the information provided, there is a potential for coverage under the …" at bounding box center [507, 443] width 844 height 92
